Goal: Task Accomplishment & Management: Manage account settings

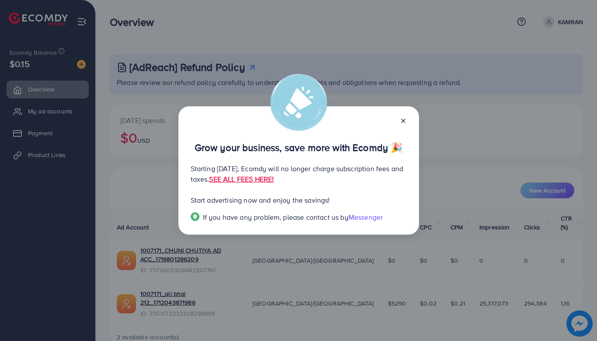
click at [403, 120] on line at bounding box center [404, 121] width 4 height 4
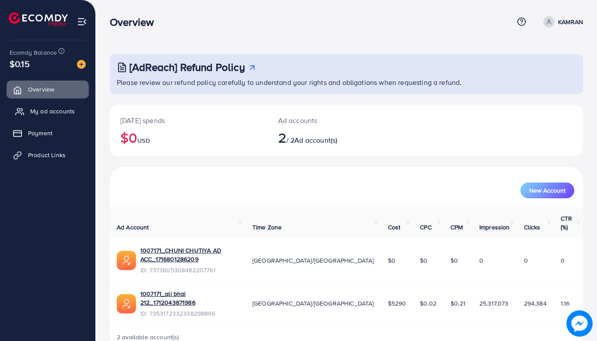
click at [68, 110] on span "My ad accounts" at bounding box center [52, 111] width 45 height 9
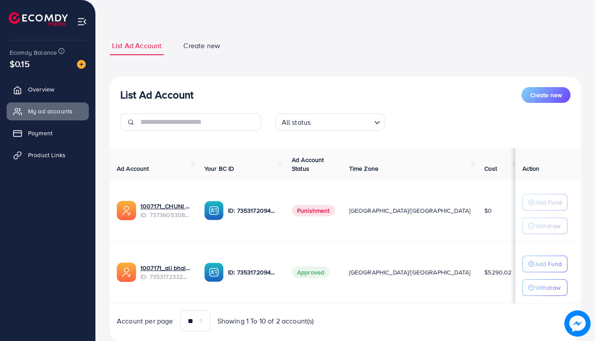
scroll to position [44, 0]
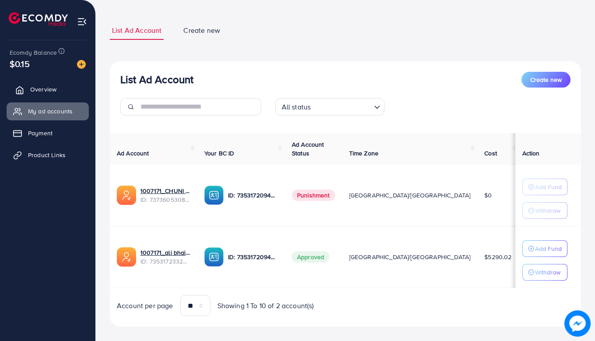
click at [60, 91] on link "Overview" at bounding box center [48, 90] width 82 height 18
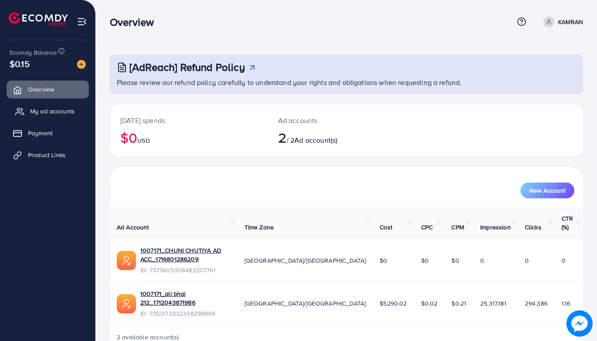
click at [61, 107] on span "My ad accounts" at bounding box center [52, 111] width 45 height 9
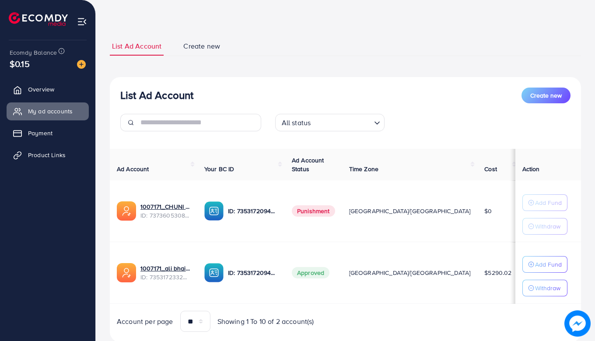
scroll to position [44, 0]
